Goal: Task Accomplishment & Management: Manage account settings

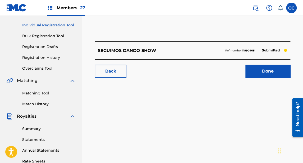
click at [51, 58] on link "Registration History" at bounding box center [48, 58] width 53 height 6
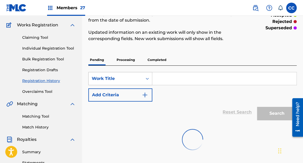
scroll to position [37, 0]
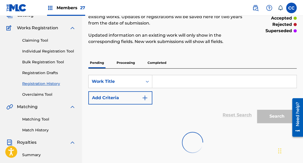
click at [123, 60] on p "Processing" at bounding box center [125, 62] width 21 height 11
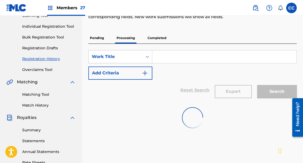
scroll to position [63, 0]
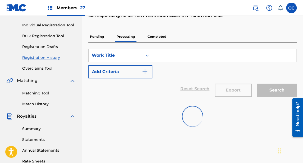
click at [158, 36] on p "Completed" at bounding box center [157, 36] width 22 height 11
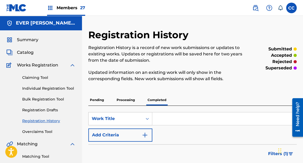
click at [15, 8] on img at bounding box center [16, 8] width 20 height 8
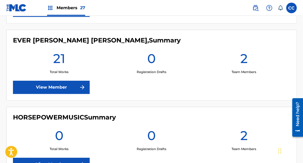
scroll to position [761, 0]
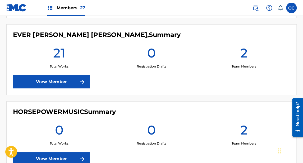
click at [64, 81] on link "View Member" at bounding box center [51, 81] width 77 height 13
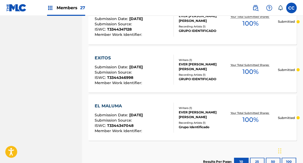
scroll to position [358, 0]
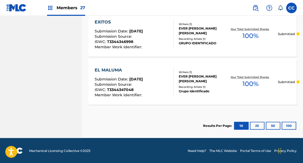
click at [257, 124] on button "25" at bounding box center [257, 126] width 15 height 8
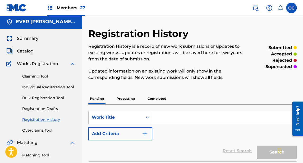
scroll to position [0, 0]
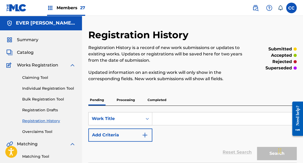
click at [28, 53] on span "Catalog" at bounding box center [25, 52] width 17 height 6
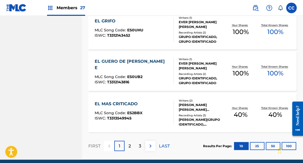
scroll to position [423, 0]
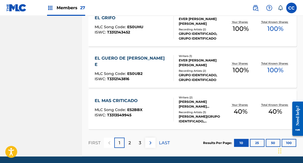
click at [120, 99] on div "EL MAS CRITICADO" at bounding box center [119, 101] width 48 height 6
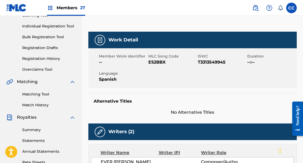
scroll to position [63, 0]
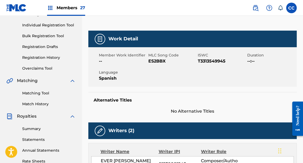
click at [157, 61] on span "ES2BBX" at bounding box center [172, 61] width 48 height 6
copy span "ES2BBX"
click at [43, 93] on link "Matching Tool" at bounding box center [48, 94] width 53 height 6
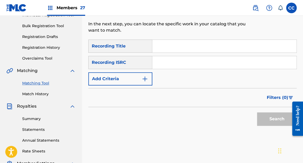
scroll to position [63, 0]
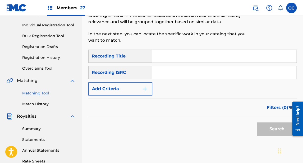
click at [173, 55] on input "Search Form" at bounding box center [224, 56] width 144 height 13
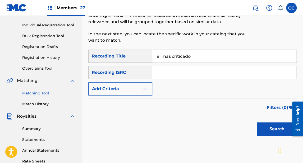
type input "el mas criticado"
click at [126, 93] on button "Add Criteria" at bounding box center [120, 88] width 64 height 13
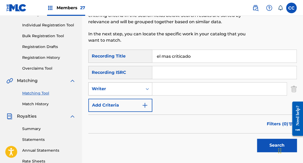
click at [124, 91] on div "Writer" at bounding box center [116, 89] width 48 height 6
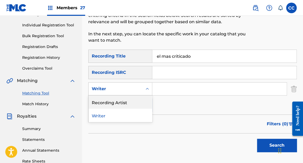
click at [109, 104] on div "Recording Artist" at bounding box center [119, 102] width 63 height 13
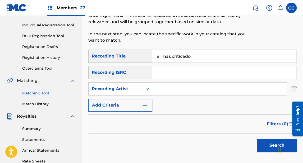
click at [163, 89] on input "Search Form" at bounding box center [219, 89] width 134 height 13
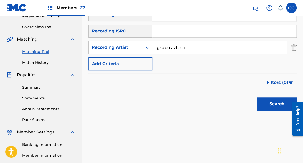
scroll to position [106, 0]
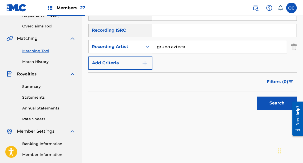
type input "grupo azteca"
click at [267, 101] on button "Search" at bounding box center [277, 103] width 40 height 13
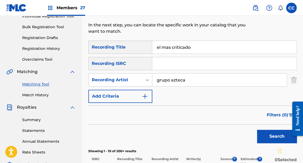
scroll to position [79, 0]
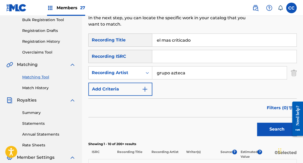
click at [167, 57] on input "Search Form" at bounding box center [224, 56] width 144 height 13
paste input "QT2HF2400590"
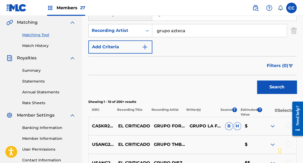
type input "QT2HF2400590"
click at [274, 85] on button "Search" at bounding box center [277, 87] width 40 height 13
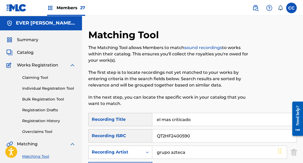
scroll to position [0, 0]
click at [29, 51] on span "Catalog" at bounding box center [25, 52] width 17 height 6
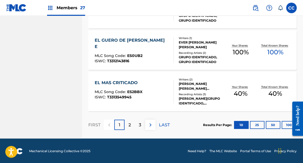
scroll to position [441, 0]
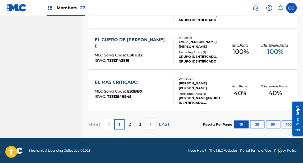
click at [258, 122] on button "25" at bounding box center [257, 125] width 15 height 8
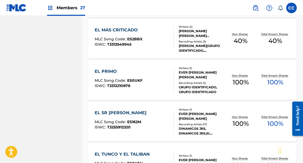
scroll to position [486, 0]
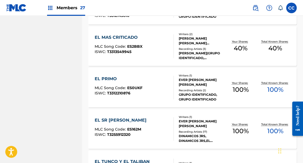
click at [113, 38] on div "EL MAS CRITICADO" at bounding box center [119, 37] width 48 height 6
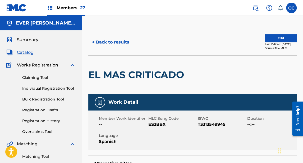
click at [274, 38] on button "Edit" at bounding box center [281, 38] width 32 height 8
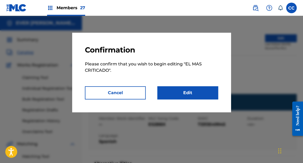
click at [195, 92] on link "Edit" at bounding box center [187, 92] width 61 height 13
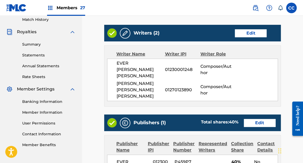
scroll to position [266, 0]
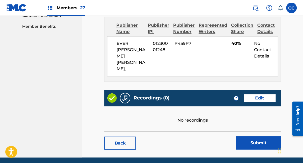
click at [259, 94] on link "Edit" at bounding box center [259, 98] width 32 height 8
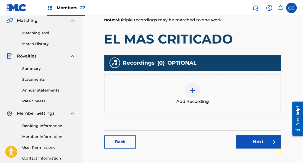
scroll to position [122, 0]
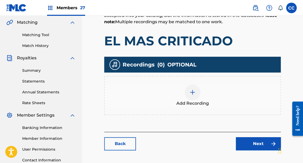
click at [193, 95] on img at bounding box center [192, 92] width 6 height 6
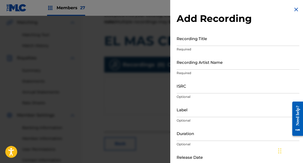
click at [198, 41] on input "Recording Title" at bounding box center [237, 38] width 123 height 15
type input "W"
type input "EL MAS CRITICADO"
click at [189, 69] on div "Recording Artist Name Required" at bounding box center [237, 67] width 123 height 24
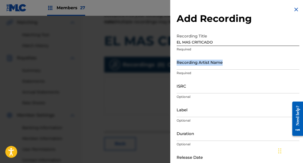
click at [189, 67] on input "Recording Artist Name" at bounding box center [237, 62] width 123 height 15
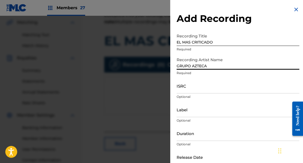
scroll to position [21, 0]
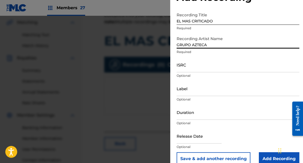
type input "GRUPO AZTECA"
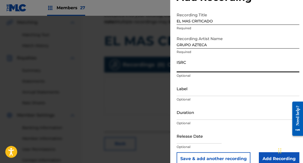
click at [191, 69] on input "ISRC" at bounding box center [237, 64] width 123 height 15
paste input "QT2HF2400590"
type input "QT2HF2400590"
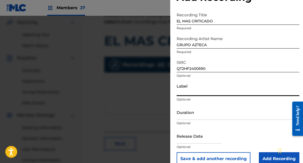
click at [188, 92] on input "Label" at bounding box center [237, 88] width 123 height 15
type input "GRUPO AZTECA"
click at [187, 115] on input "Duration" at bounding box center [237, 112] width 123 height 15
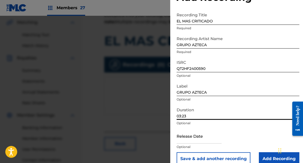
scroll to position [30, 0]
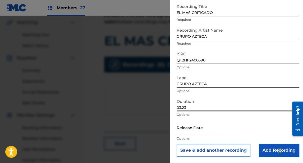
type input "03:23"
click at [196, 129] on input "text" at bounding box center [198, 127] width 45 height 15
select select "7"
select select "2025"
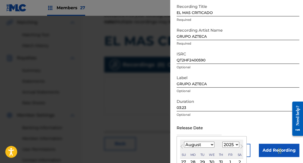
click at [194, 144] on select "January February March April May June July August September October November De…" at bounding box center [199, 145] width 30 height 6
select select "6"
click at [184, 142] on select "January February March April May June July August September October November De…" at bounding box center [199, 145] width 30 height 6
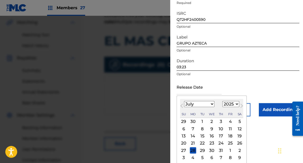
scroll to position [72, 0]
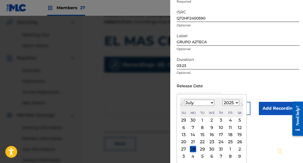
click at [230, 133] on div "18" at bounding box center [230, 135] width 6 height 6
type input "[DATE]"
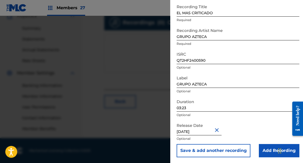
scroll to position [30, 0]
click at [265, 147] on input "Add Recording" at bounding box center [279, 150] width 40 height 13
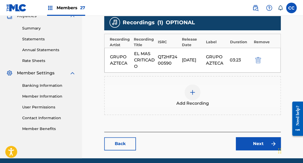
click at [251, 142] on link "Next" at bounding box center [258, 143] width 45 height 13
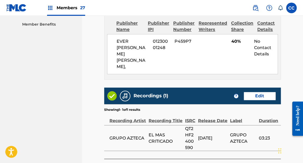
scroll to position [296, 0]
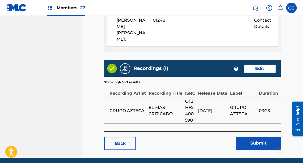
click at [254, 137] on button "Submit" at bounding box center [258, 143] width 45 height 13
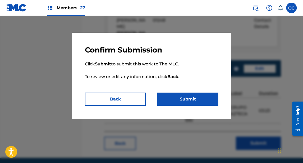
click at [199, 97] on button "Submit" at bounding box center [187, 99] width 61 height 13
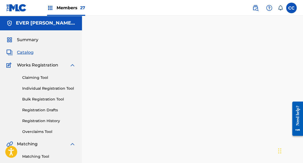
click at [27, 51] on span "Catalog" at bounding box center [25, 52] width 17 height 6
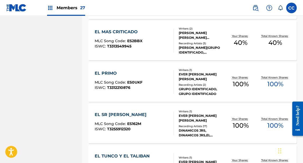
scroll to position [451, 0]
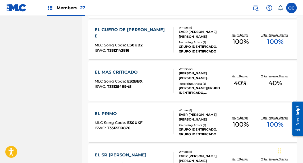
click at [189, 73] on div "[PERSON_NAME] [PERSON_NAME] [PERSON_NAME], EVER [PERSON_NAME] [PERSON_NAME]" at bounding box center [201, 76] width 44 height 10
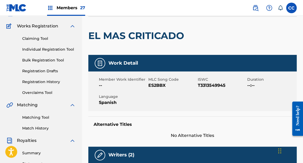
scroll to position [42, 0]
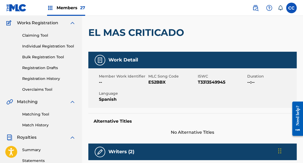
click at [47, 67] on link "Registration Drafts" at bounding box center [48, 68] width 53 height 6
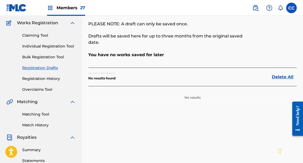
scroll to position [21, 0]
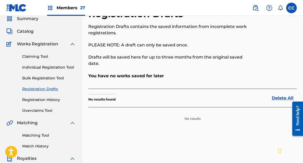
click at [46, 99] on link "Registration History" at bounding box center [48, 100] width 53 height 6
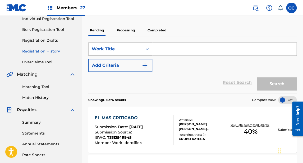
scroll to position [68, 0]
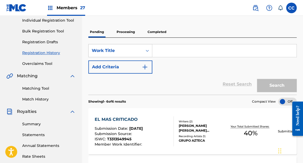
click at [156, 31] on p "Completed" at bounding box center [157, 31] width 22 height 11
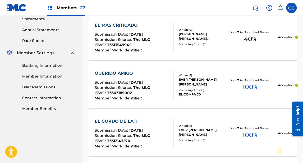
scroll to position [190, 0]
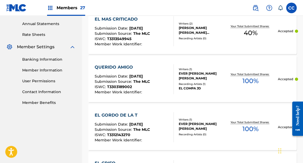
click at [121, 66] on div "QUERIDO AMIGO" at bounding box center [122, 67] width 55 height 6
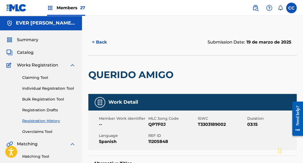
click at [31, 50] on span "Catalog" at bounding box center [25, 52] width 17 height 6
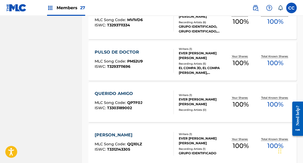
scroll to position [803, 0]
click at [108, 92] on div "QUERIDO AMIGO" at bounding box center [119, 94] width 48 height 6
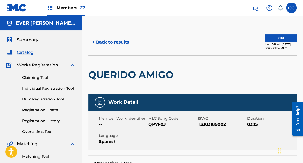
drag, startPoint x: 27, startPoint y: 51, endPoint x: 33, endPoint y: 51, distance: 6.1
click at [26, 51] on span "Catalog" at bounding box center [25, 52] width 17 height 6
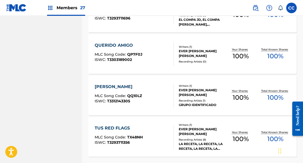
scroll to position [895, 0]
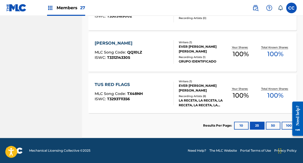
click at [15, 5] on img at bounding box center [16, 8] width 20 height 8
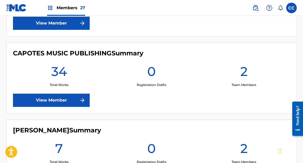
scroll to position [211, 0]
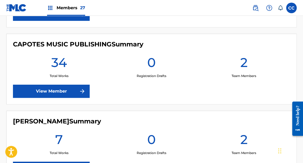
click at [65, 88] on link "View Member" at bounding box center [51, 91] width 77 height 13
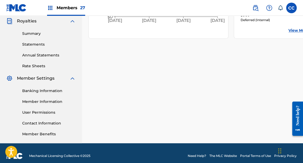
scroll to position [164, 0]
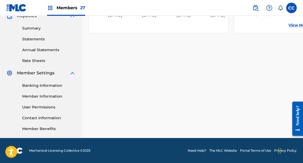
click at [44, 85] on link "Banking Information" at bounding box center [48, 86] width 53 height 6
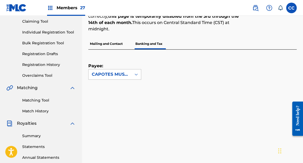
scroll to position [63, 0]
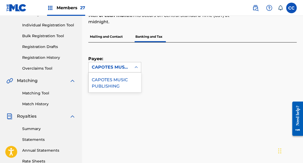
click at [112, 66] on div "CAPOTES MUSIC PUBLISHING" at bounding box center [110, 67] width 36 height 6
click at [112, 80] on div "CAPOTES MUSIC PUBLISHING" at bounding box center [114, 83] width 52 height 20
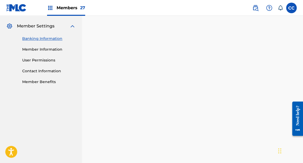
scroll to position [211, 0]
click at [40, 59] on link "User Permissions" at bounding box center [48, 60] width 53 height 6
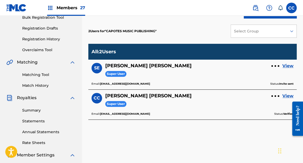
scroll to position [85, 0]
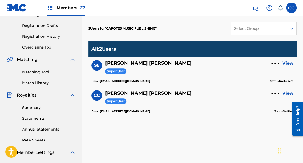
click at [287, 64] on link "View" at bounding box center [287, 63] width 11 height 6
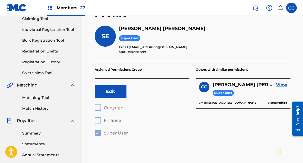
scroll to position [85, 0]
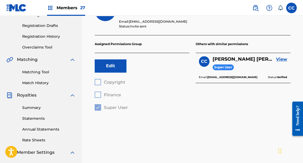
click at [111, 69] on button "Edit" at bounding box center [111, 65] width 32 height 13
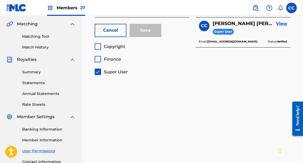
scroll to position [127, 0]
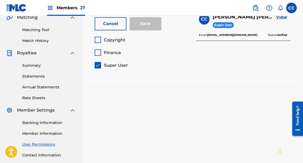
click at [102, 52] on div "Finance" at bounding box center [108, 52] width 26 height 6
click at [97, 52] on div at bounding box center [98, 52] width 6 height 6
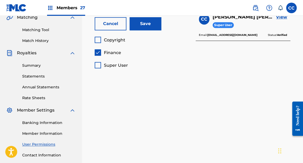
click at [99, 64] on div at bounding box center [98, 65] width 6 height 6
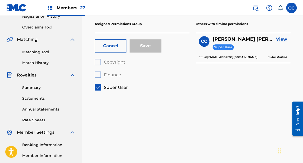
scroll to position [85, 0]
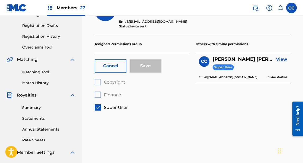
click at [107, 67] on button "Cancel" at bounding box center [111, 65] width 32 height 13
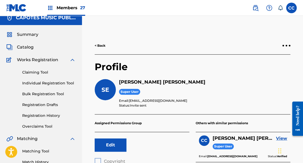
scroll to position [0, 0]
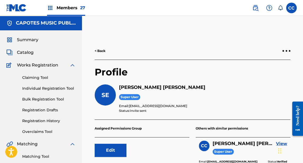
click at [287, 49] on div "< Back" at bounding box center [192, 51] width 195 height 18
click at [286, 51] on div at bounding box center [286, 51] width 2 height 2
click at [247, 58] on p "Remove User" at bounding box center [257, 57] width 45 height 13
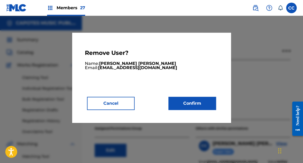
click at [195, 104] on button "Confirm" at bounding box center [192, 103] width 48 height 13
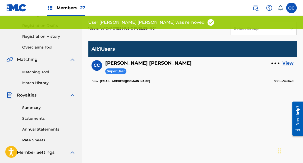
scroll to position [42, 0]
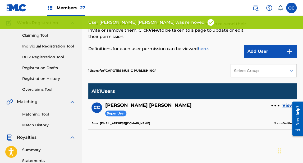
click at [258, 49] on button "Add User" at bounding box center [269, 51] width 53 height 13
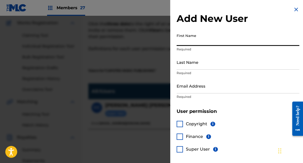
click at [194, 43] on input "First Name" at bounding box center [237, 38] width 123 height 15
type input "[PERSON_NAME]"
click at [191, 66] on input "Last Name" at bounding box center [237, 62] width 123 height 15
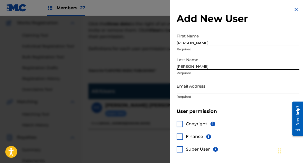
scroll to position [21, 0]
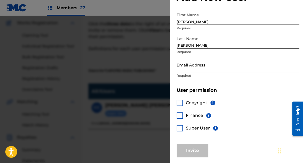
type input "[PERSON_NAME]"
click at [188, 67] on input "Email Address" at bounding box center [237, 64] width 123 height 15
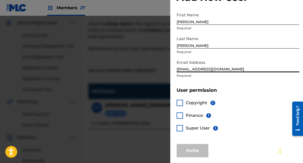
type input "[EMAIL_ADDRESS][DOMAIN_NAME]"
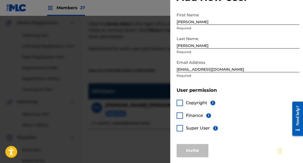
click at [176, 127] on div "Add New User First Name [PERSON_NAME] Last Name [PERSON_NAME] Required Email Ad…" at bounding box center [237, 71] width 135 height 185
click at [177, 127] on div at bounding box center [179, 128] width 6 height 6
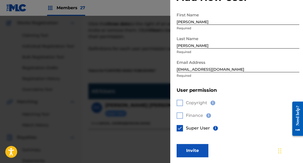
click at [191, 151] on button "Invite" at bounding box center [192, 150] width 32 height 13
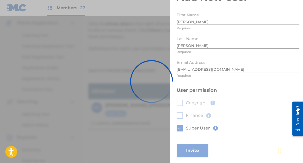
scroll to position [0, 0]
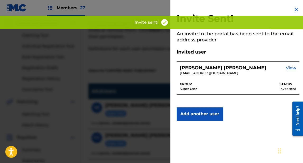
click at [187, 6] on div "Invite Sent! An invite to the portal has been sent to the email address provide…" at bounding box center [237, 63] width 135 height 127
click at [296, 9] on img at bounding box center [296, 9] width 6 height 6
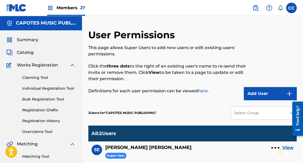
click at [29, 52] on span "Catalog" at bounding box center [25, 52] width 17 height 6
